Goal: Find specific page/section: Find specific page/section

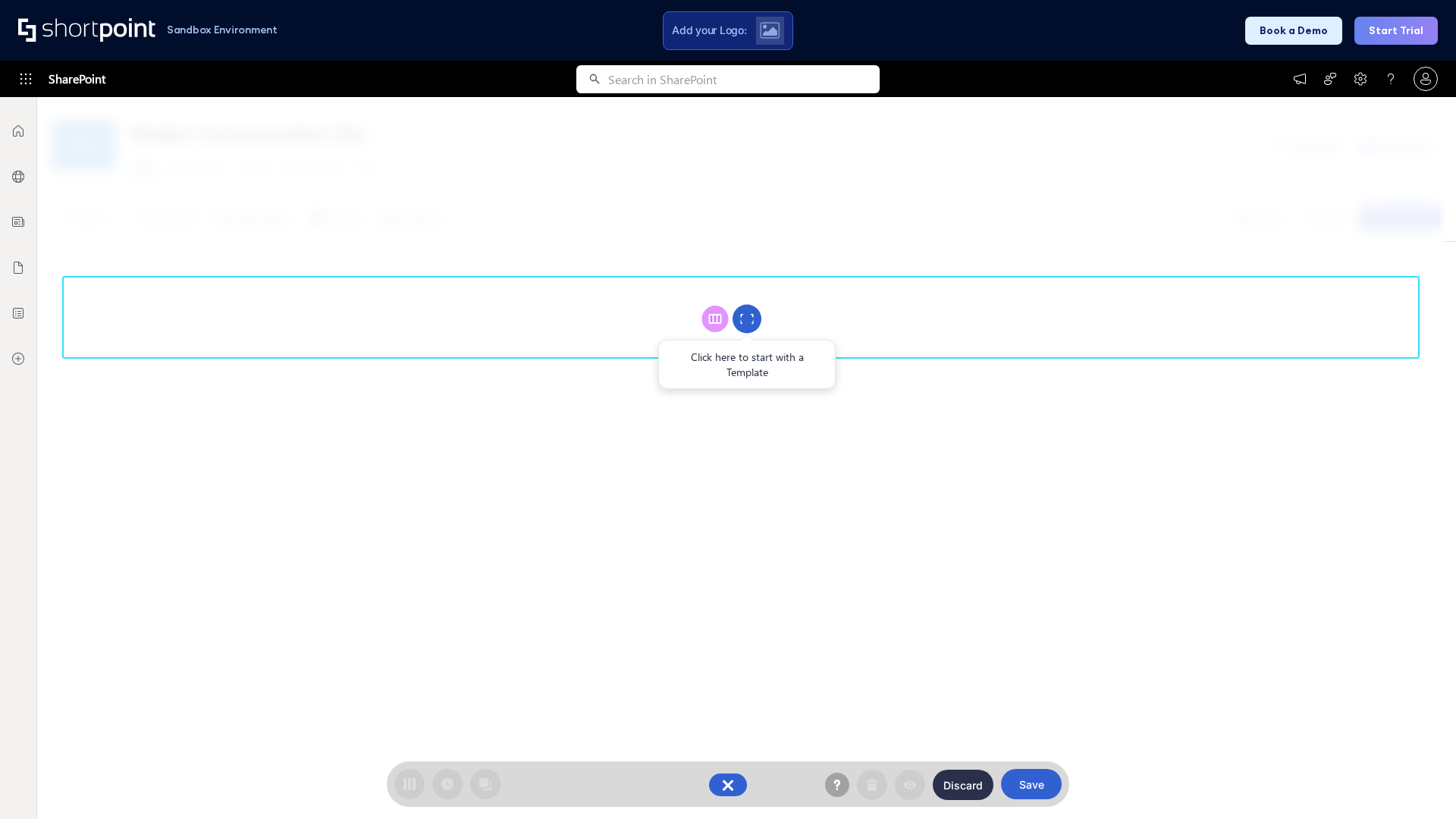
click at [747, 319] on circle at bounding box center [746, 319] width 29 height 29
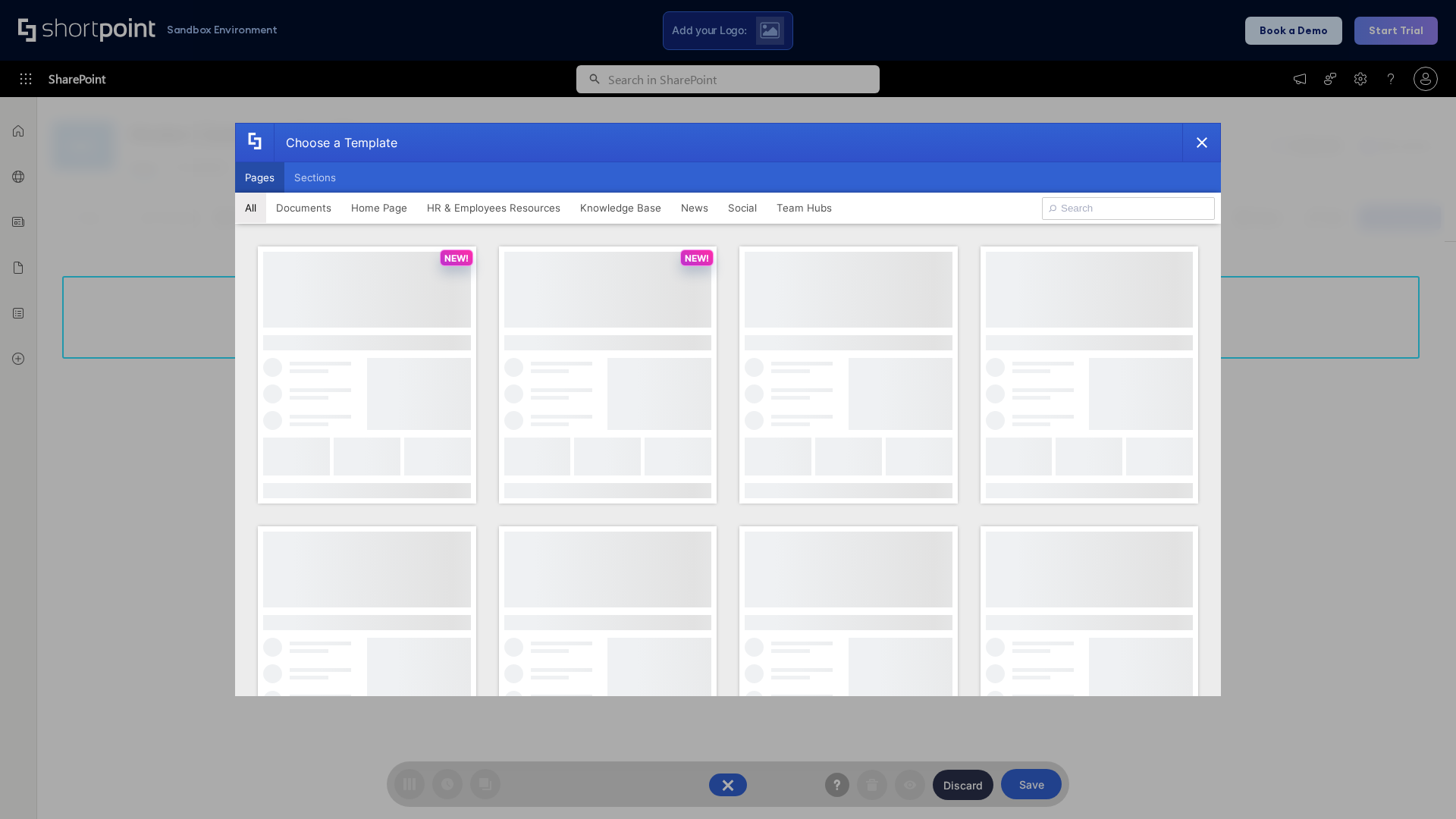
click at [260, 178] on button "Pages" at bounding box center [260, 177] width 49 height 30
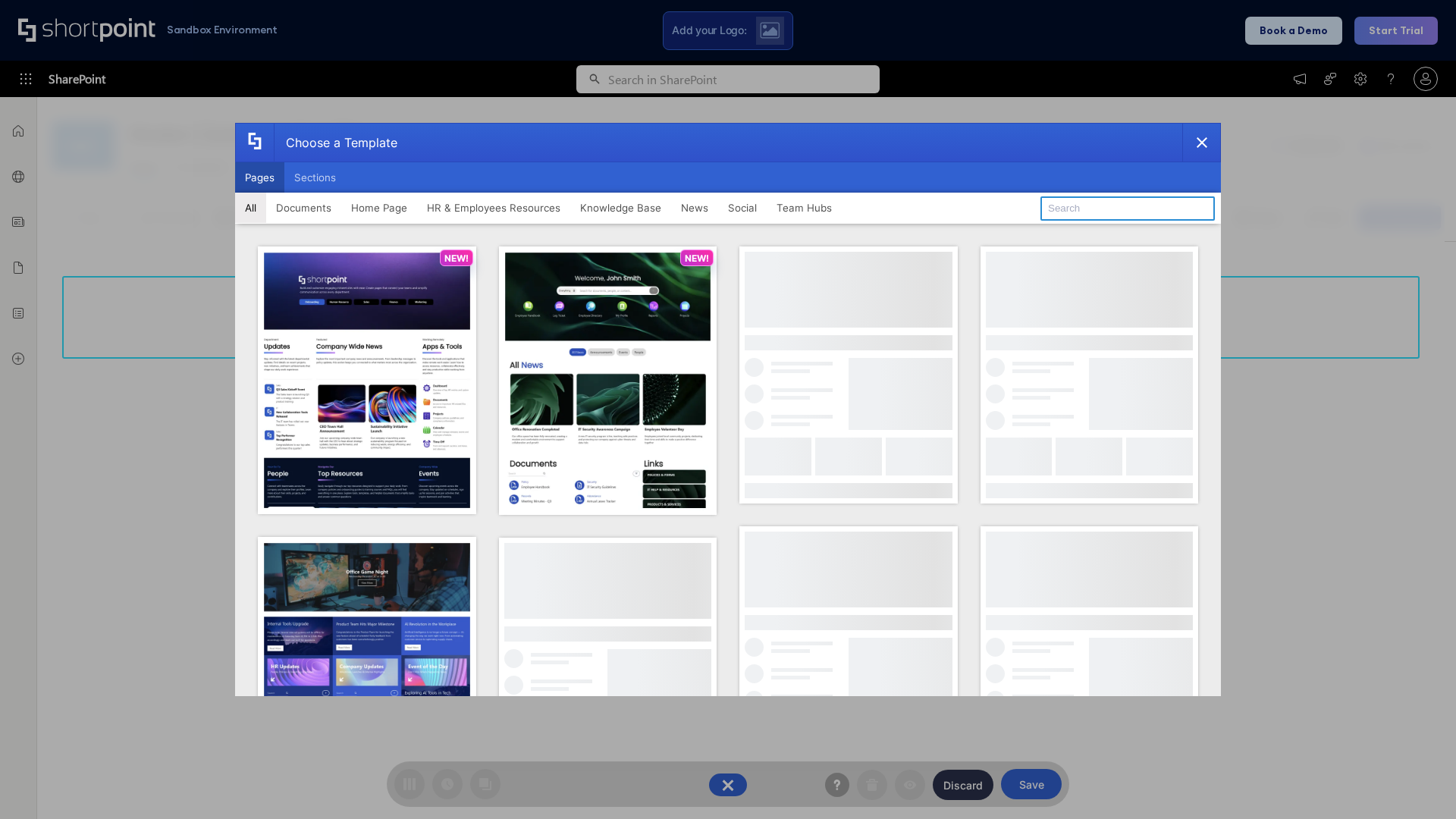
type input "News Portal 1"
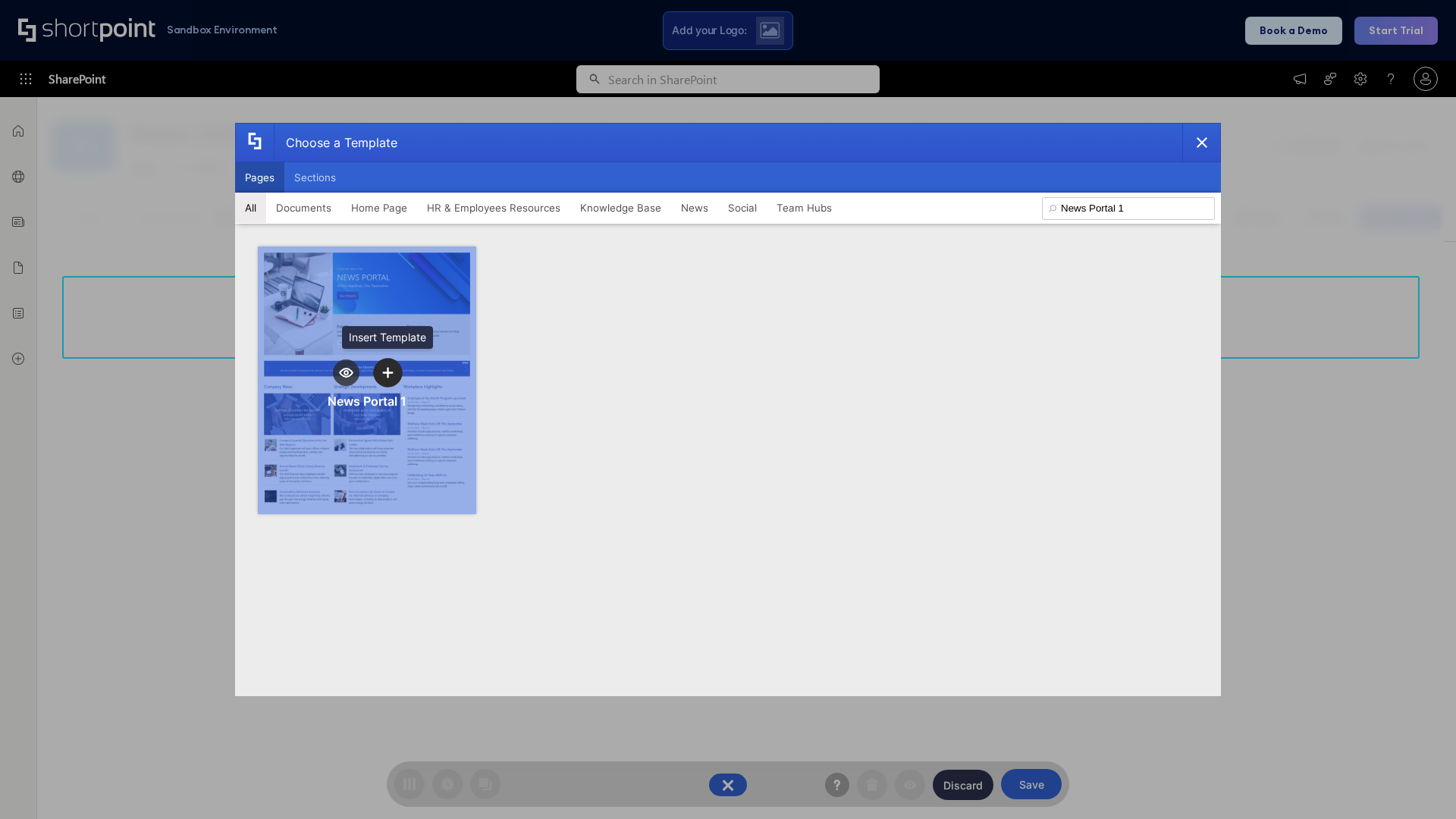
click at [387, 373] on icon "template selector" at bounding box center [387, 373] width 11 height 11
